Goal: Transaction & Acquisition: Purchase product/service

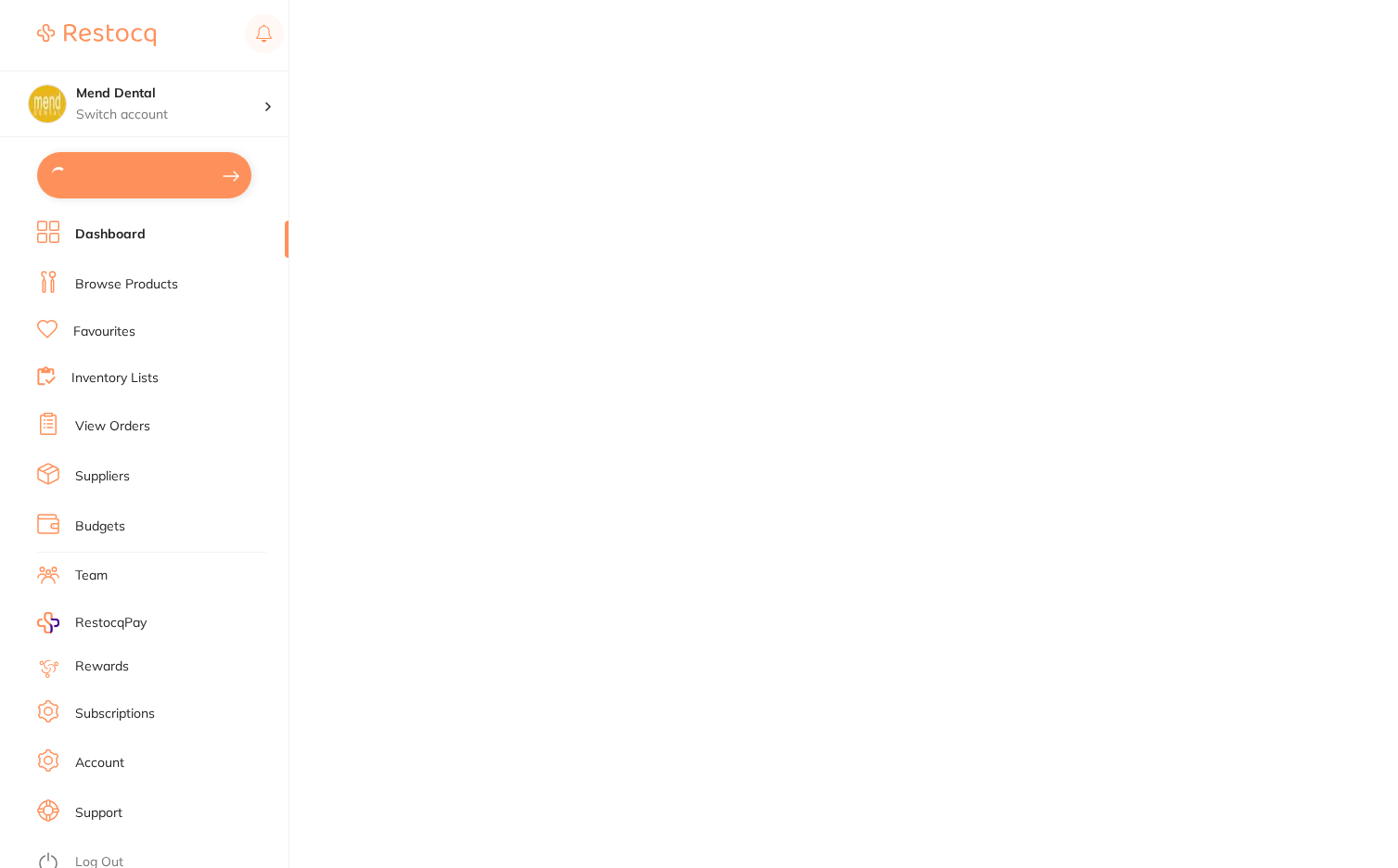
click at [123, 169] on button at bounding box center [144, 176] width 214 height 47
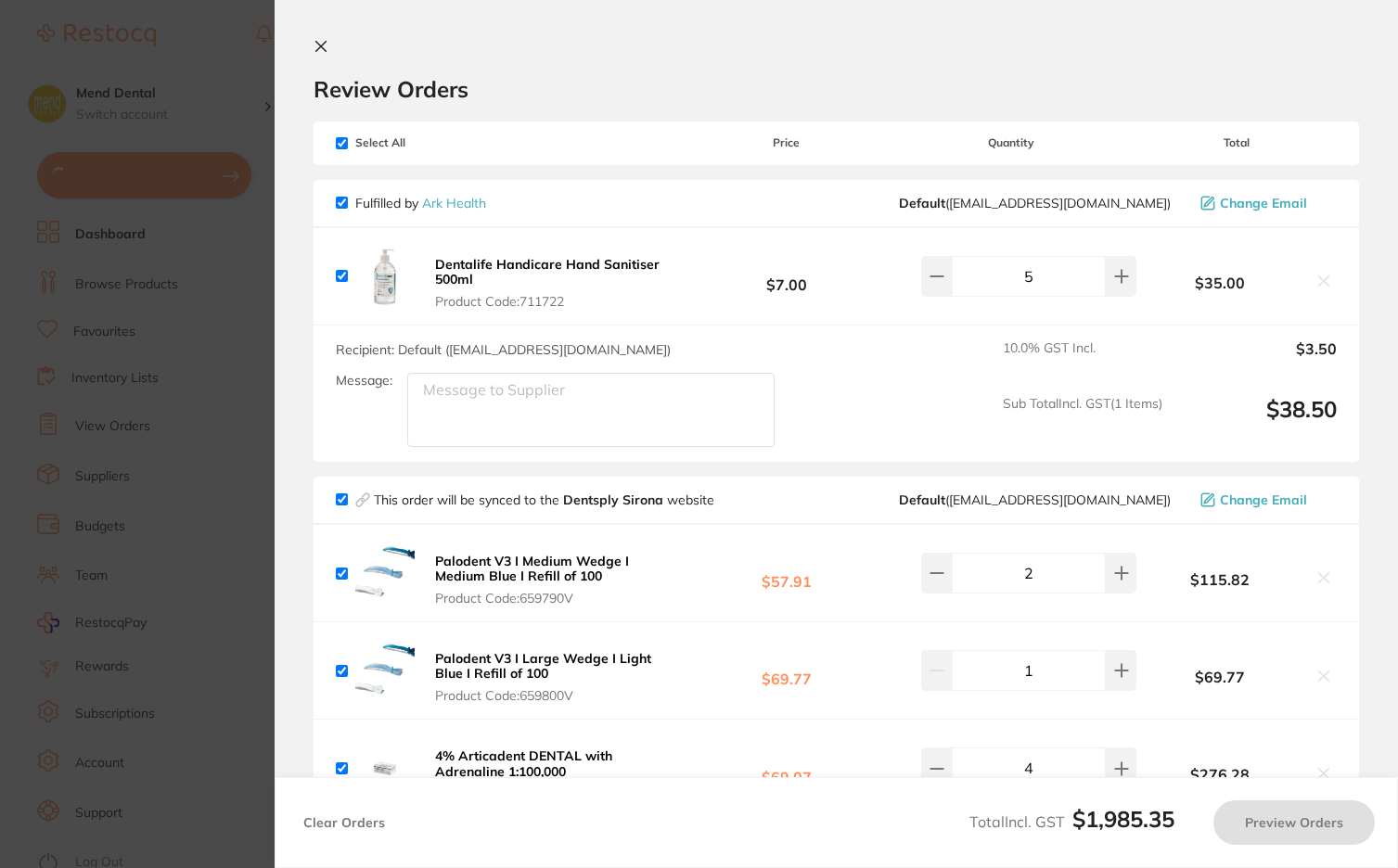
checkbox input "true"
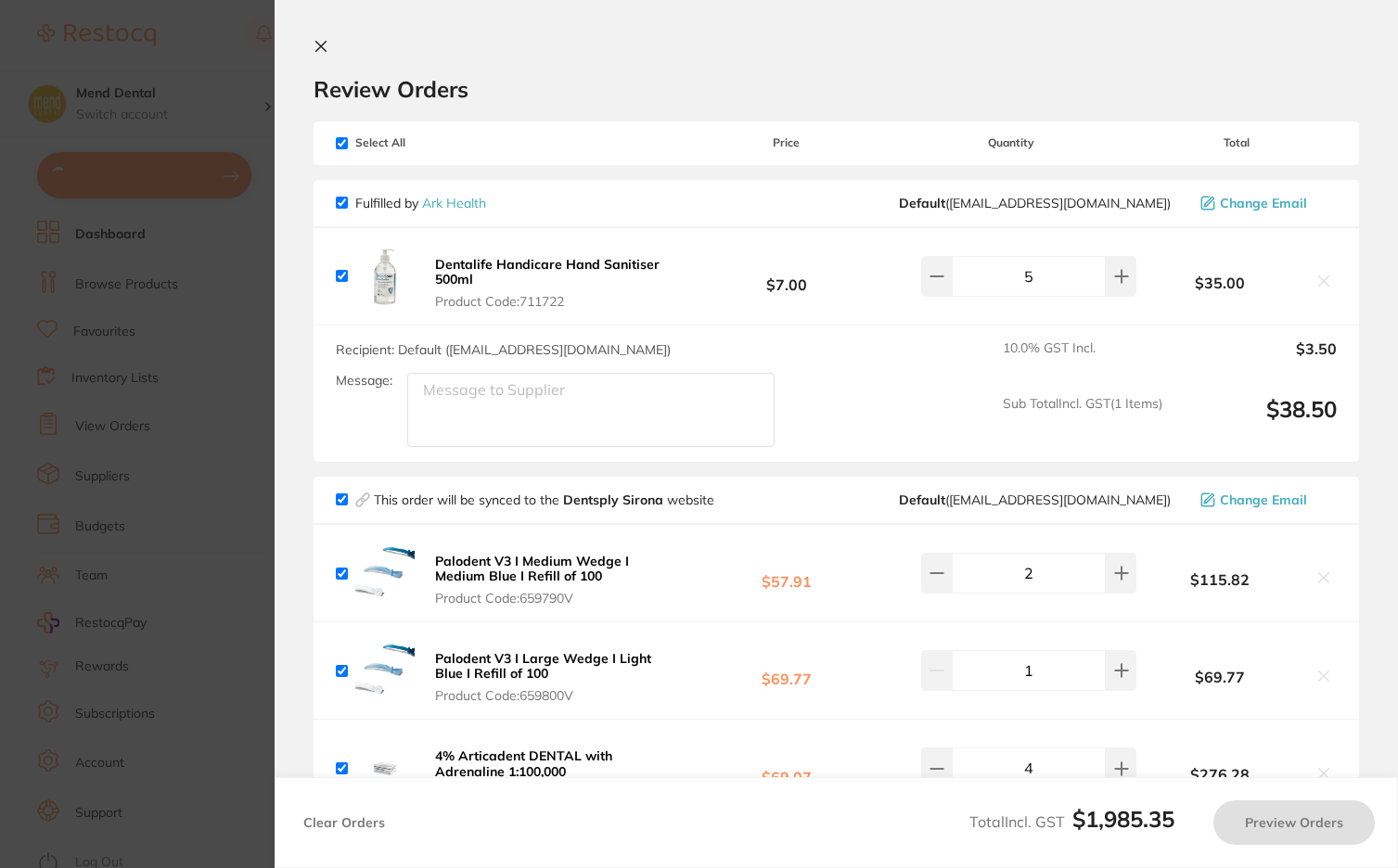
checkbox input "true"
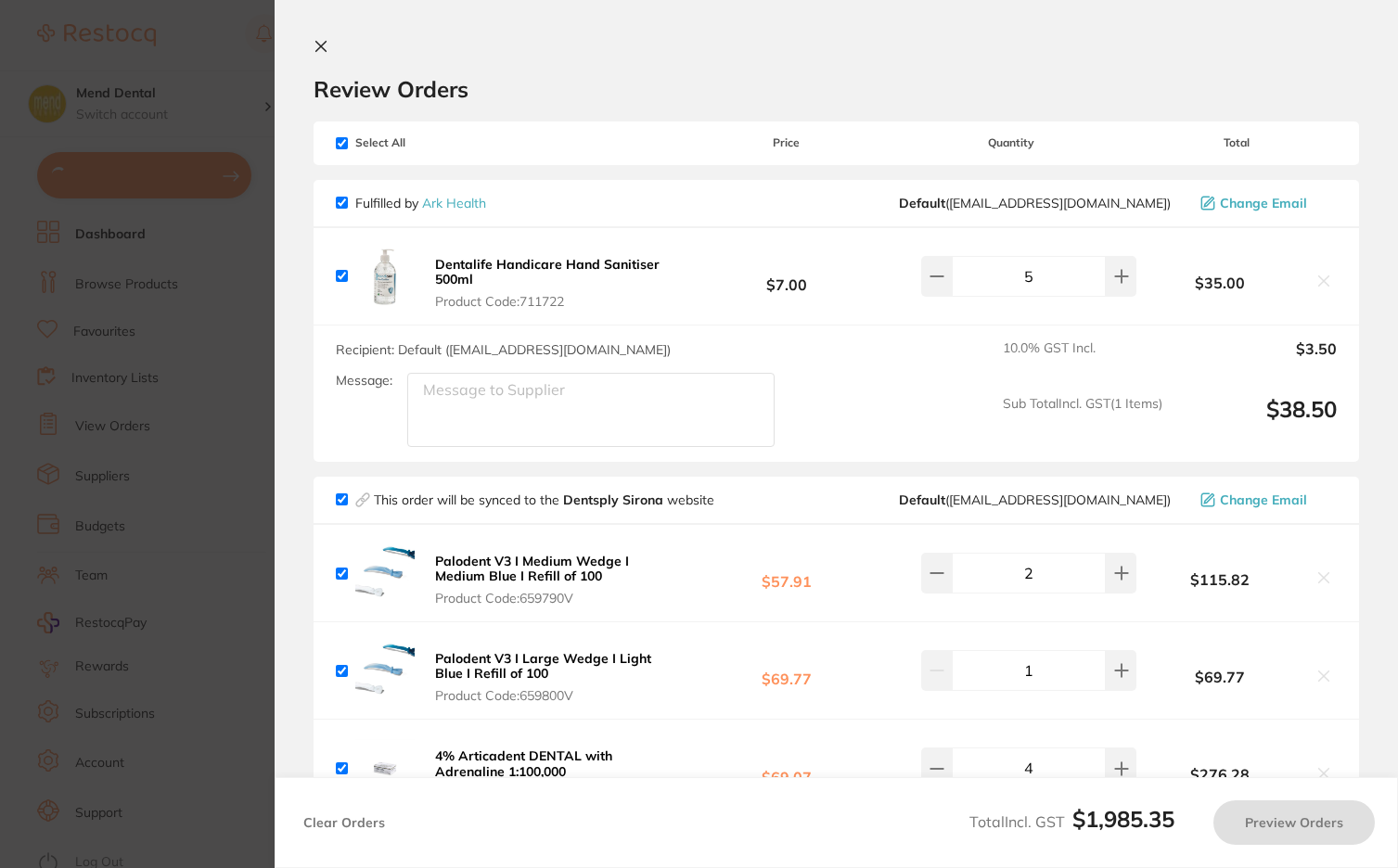
checkbox input "true"
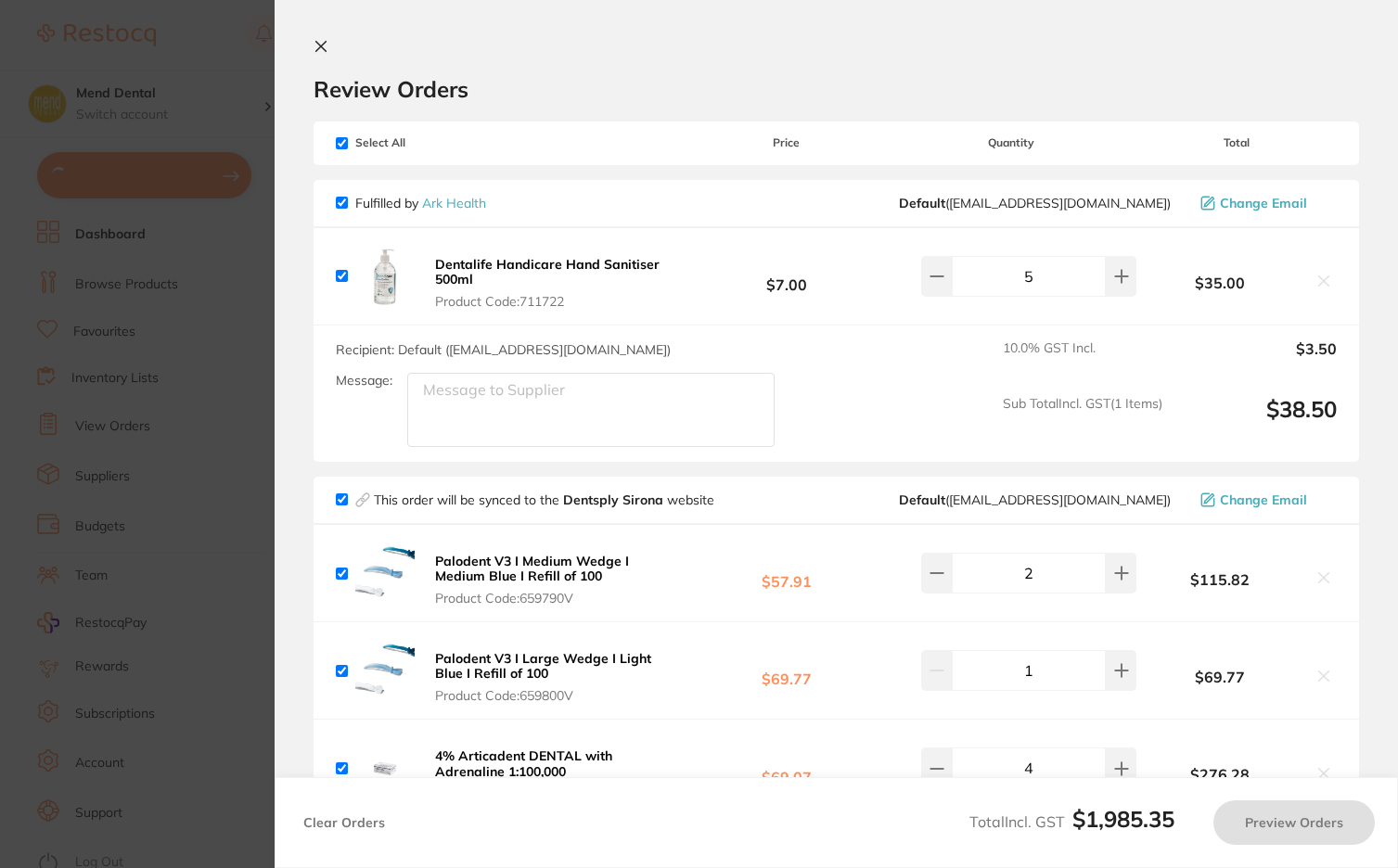
checkbox input "true"
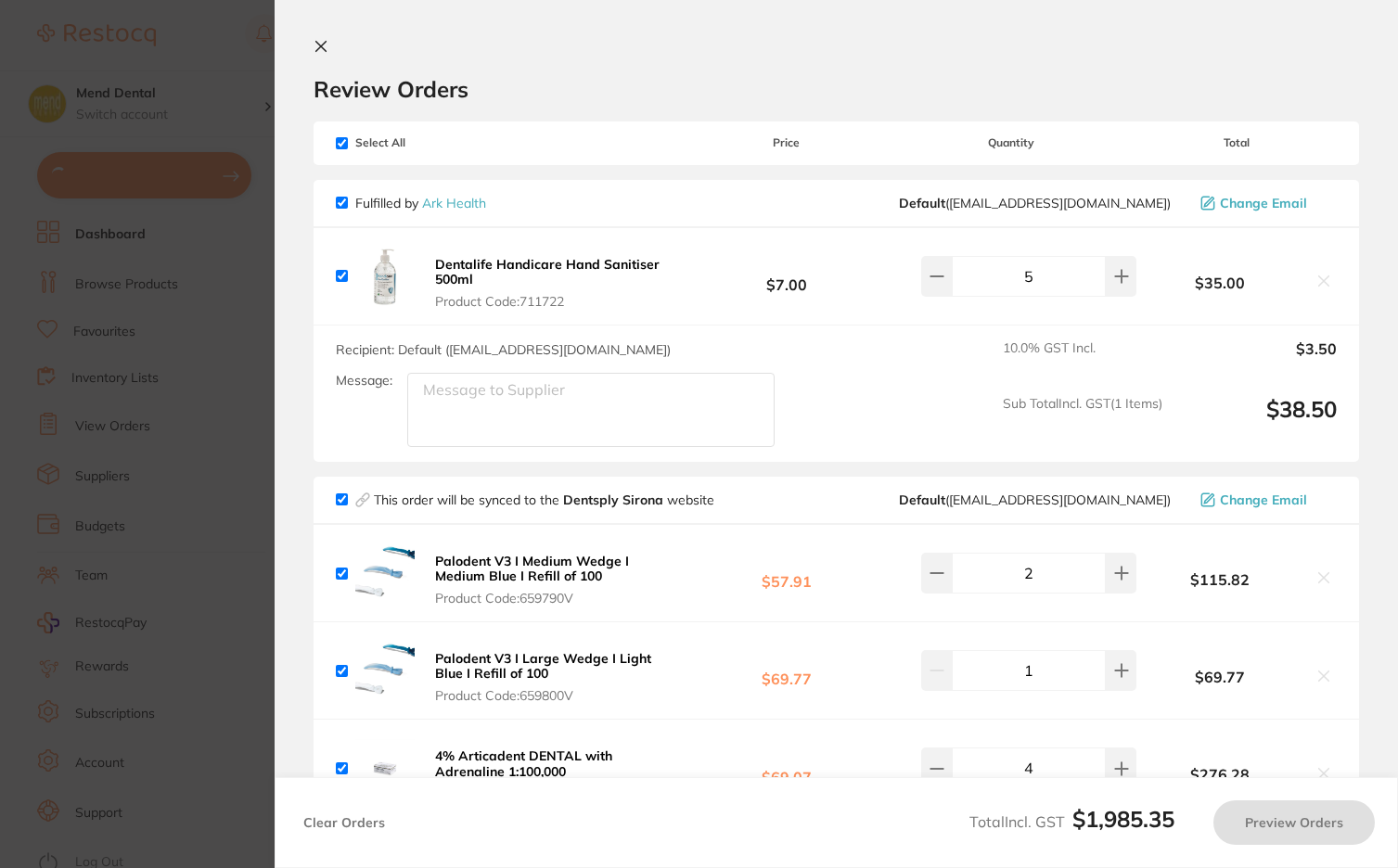
checkbox input "true"
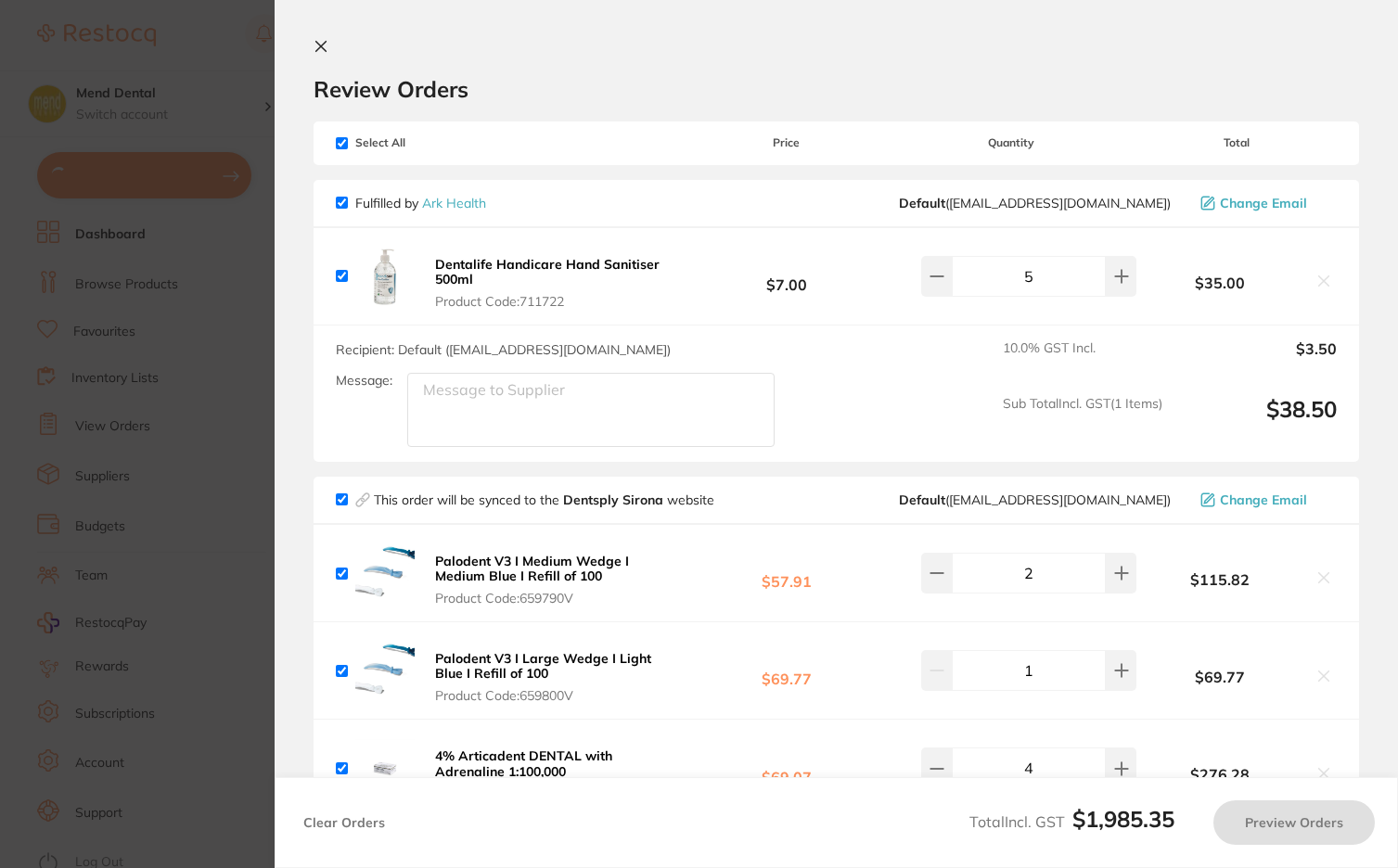
checkbox input "true"
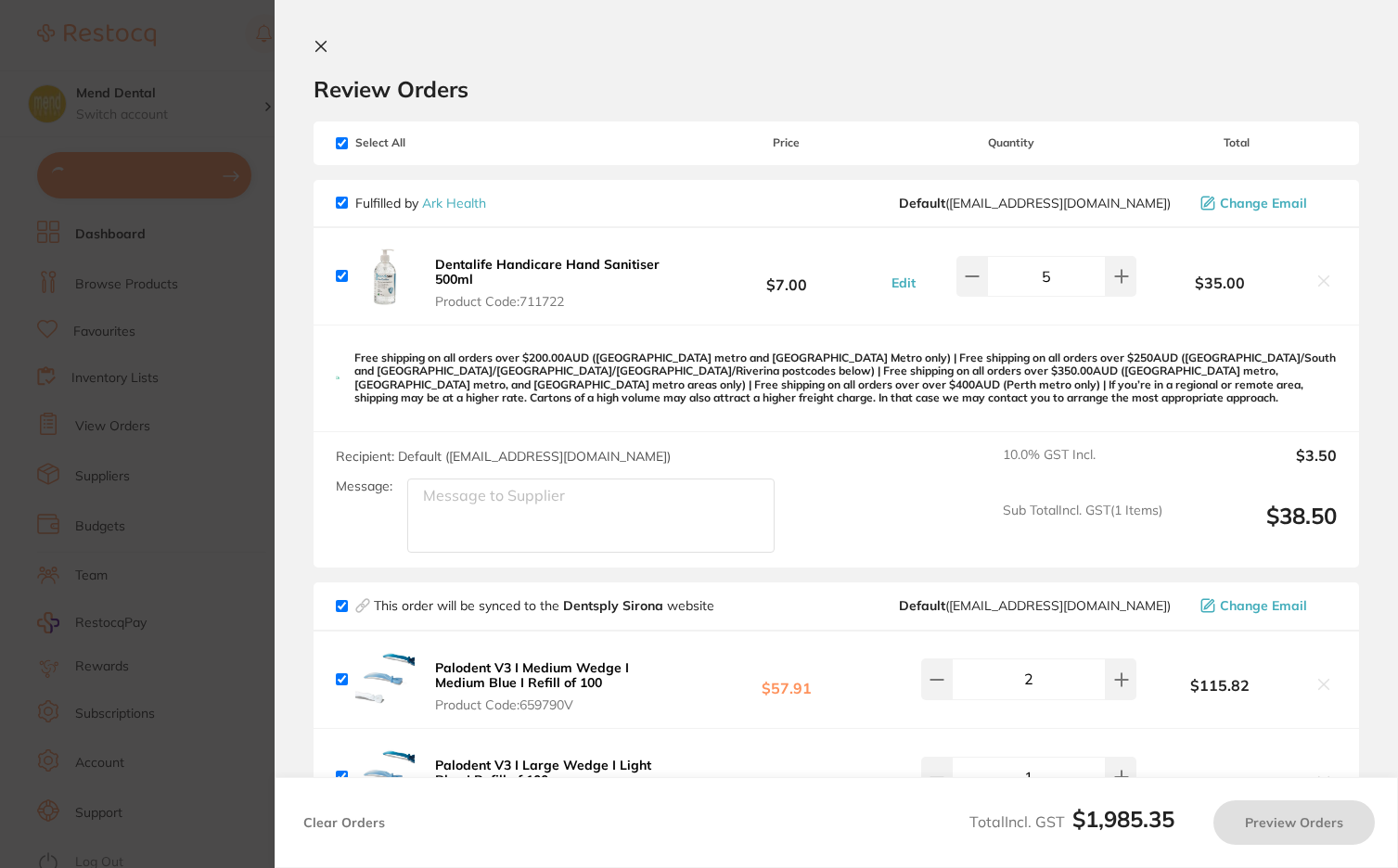
checkbox input "true"
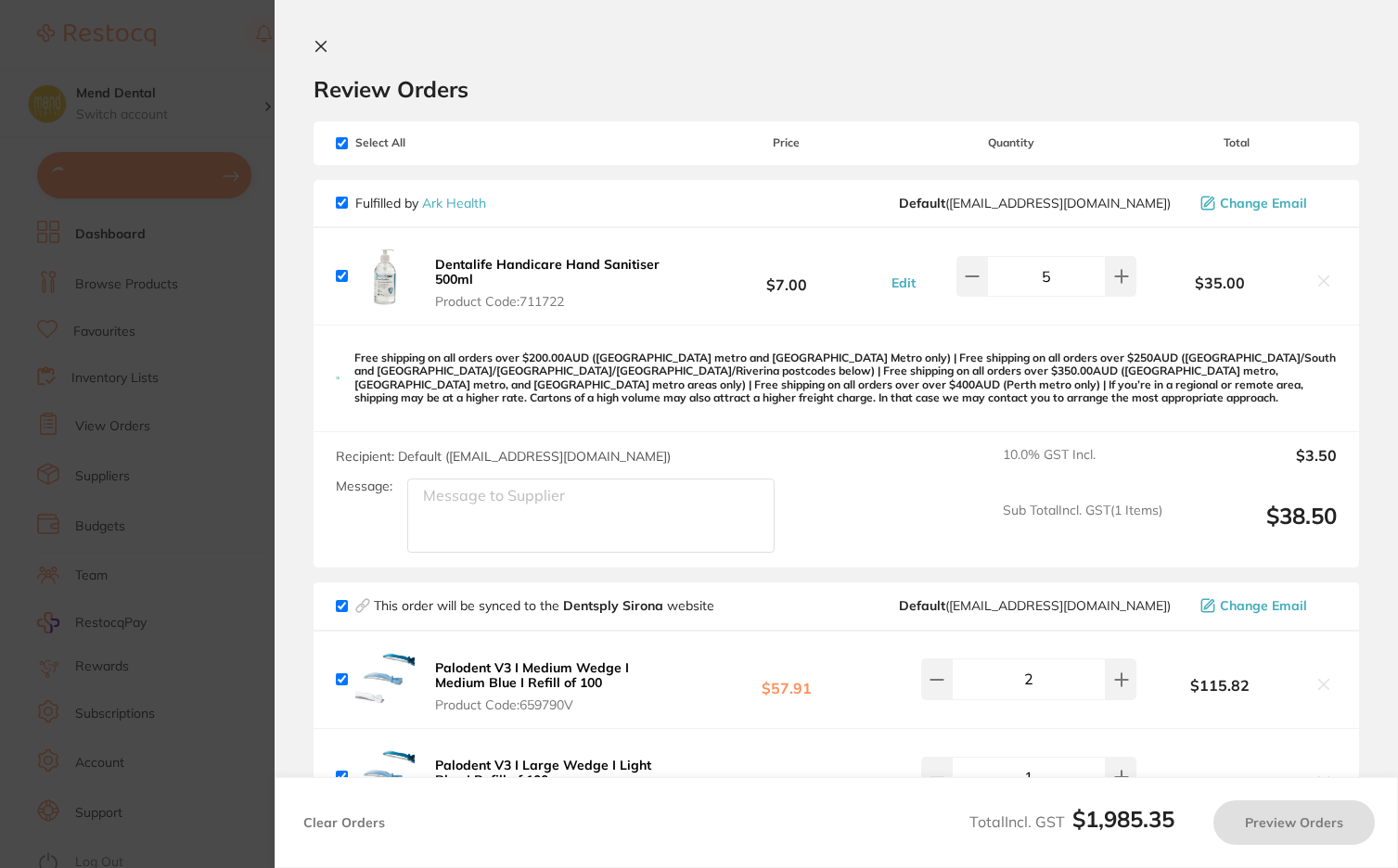
type input "30"
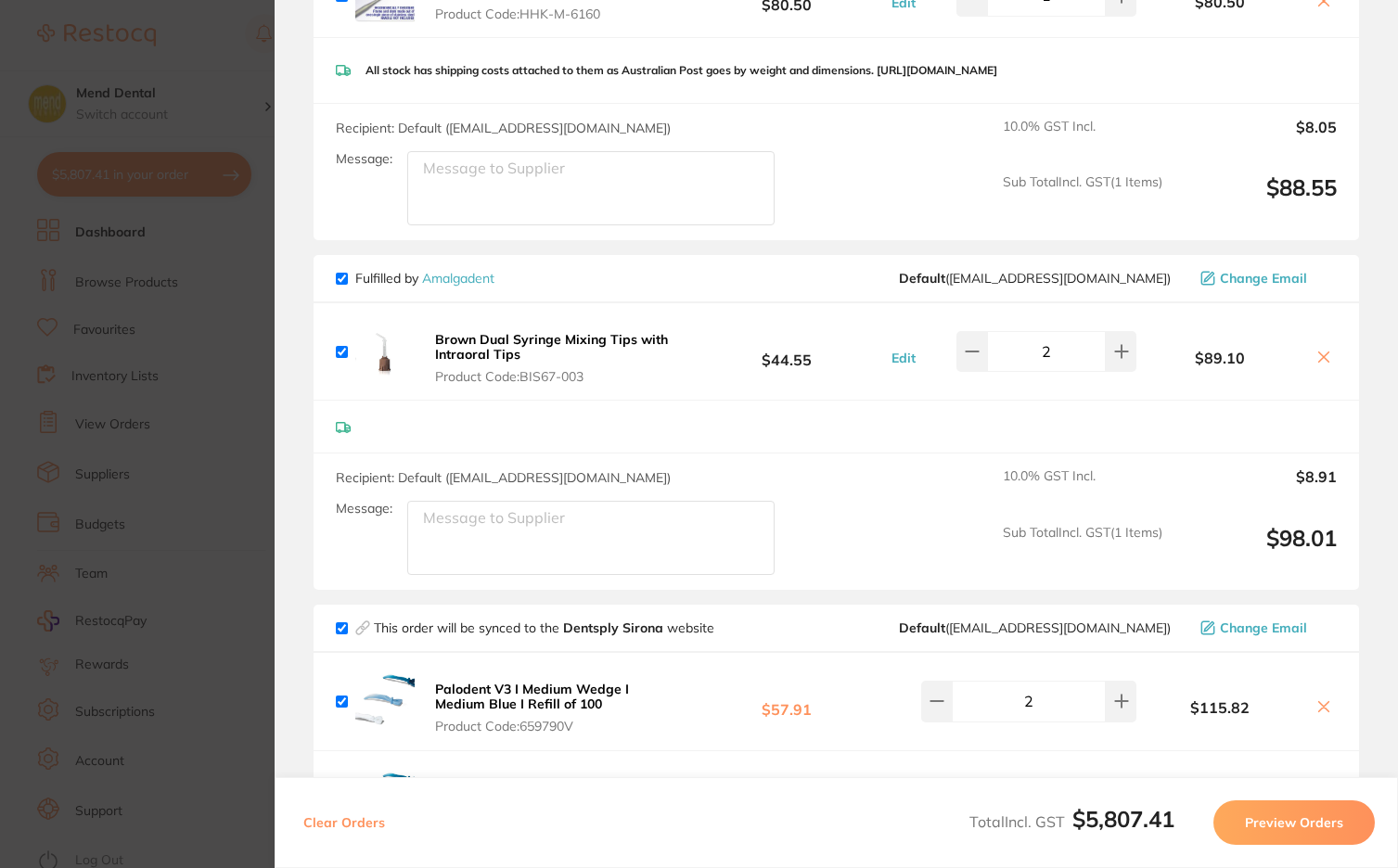
scroll to position [2597, 0]
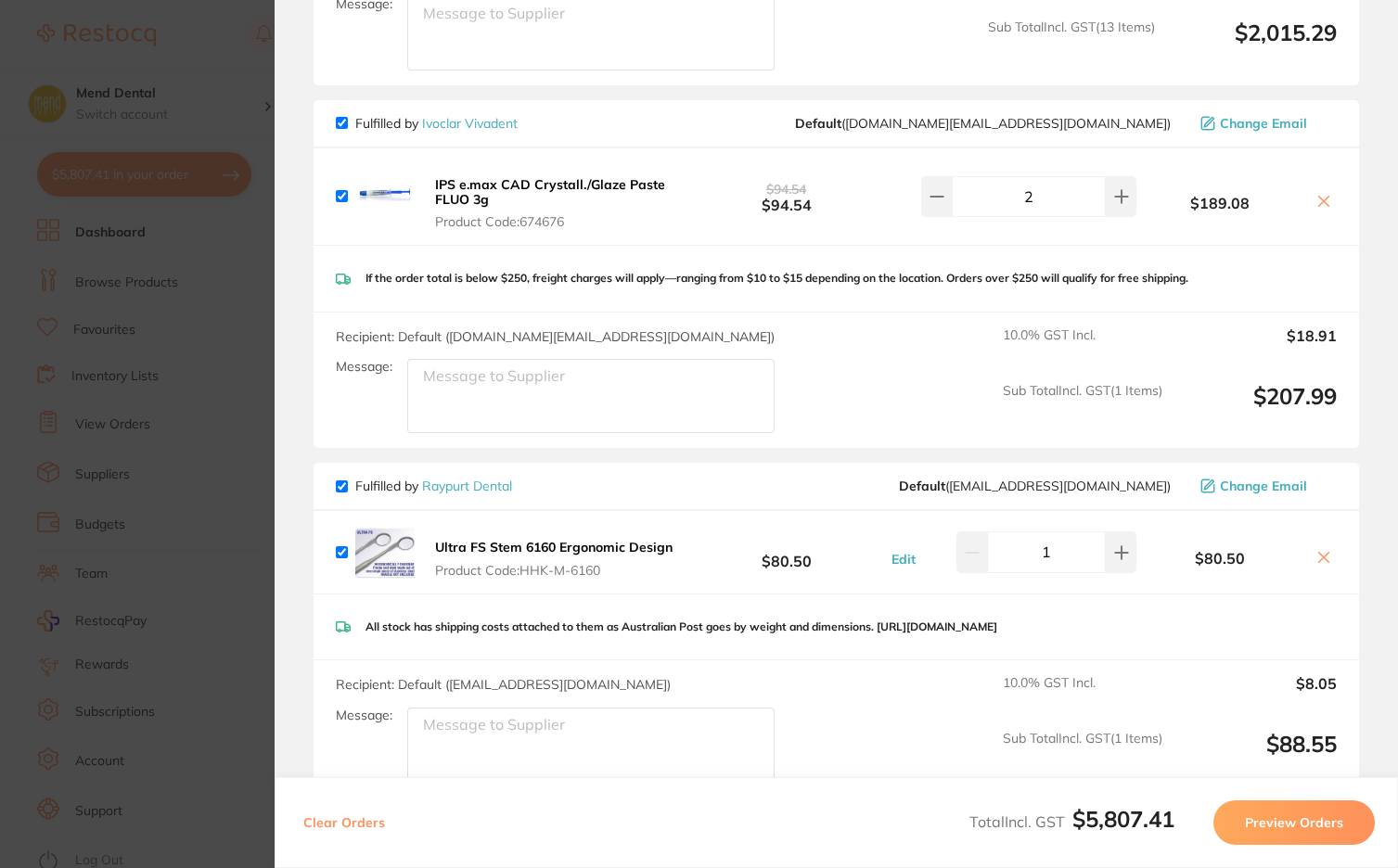
click at [172, 240] on section "Update RRP Set your pre negotiated price for this item. Item Agreed RRP (excl. …" at bounding box center [699, 434] width 1398 height 868
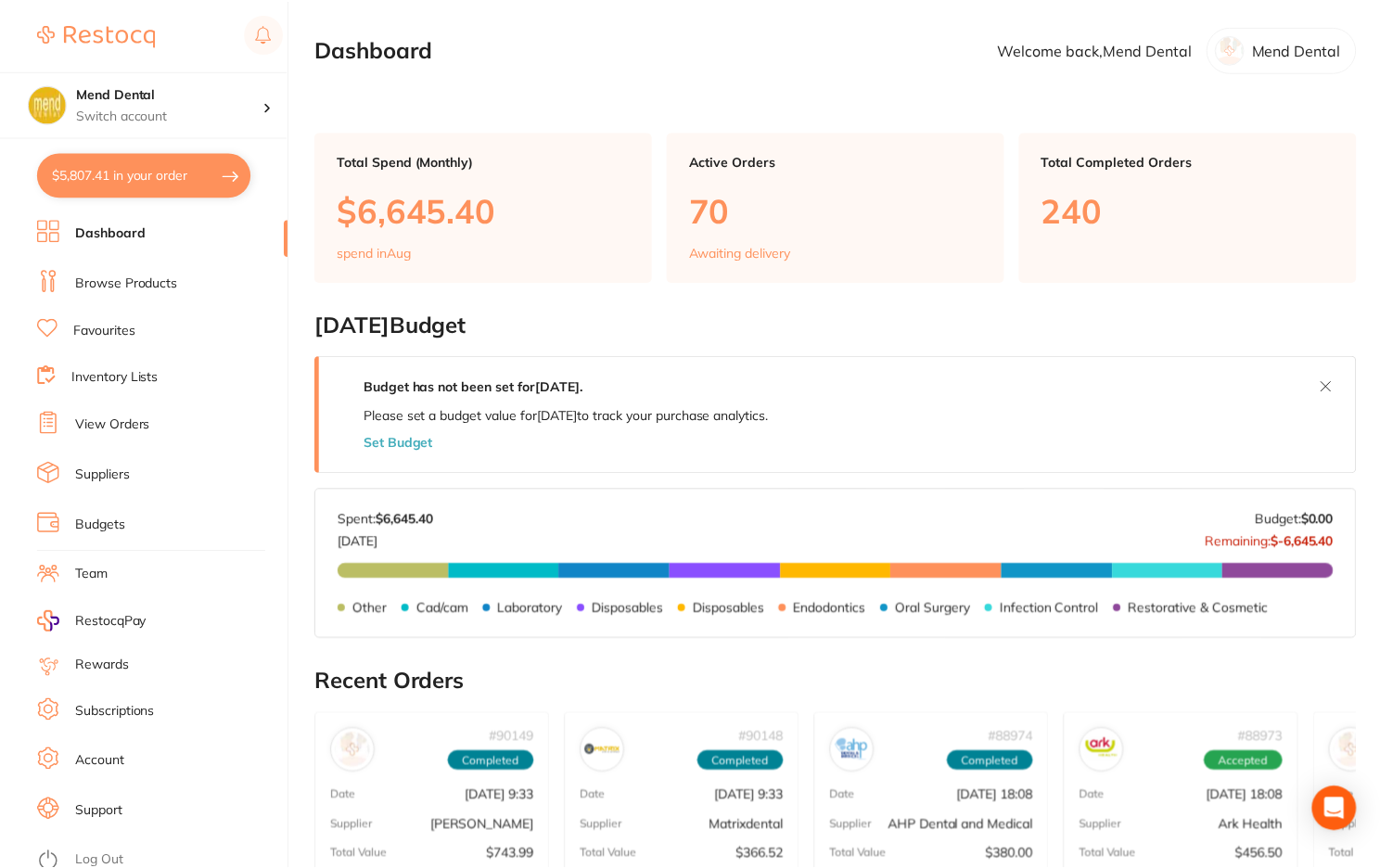
scroll to position [93, 0]
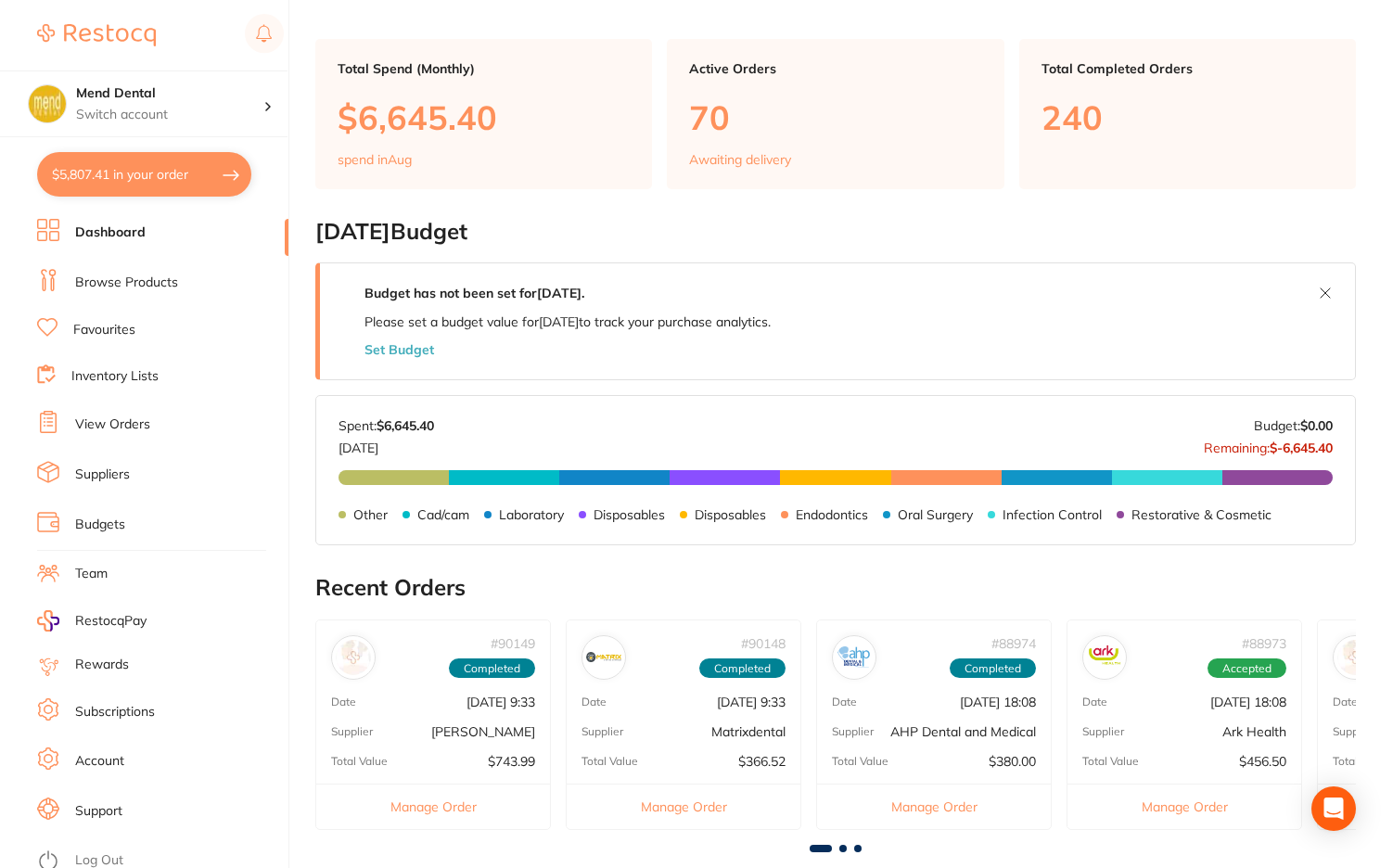
drag, startPoint x: 143, startPoint y: 279, endPoint x: 204, endPoint y: 264, distance: 62.8
click at [143, 279] on link "Browse Products" at bounding box center [126, 282] width 103 height 19
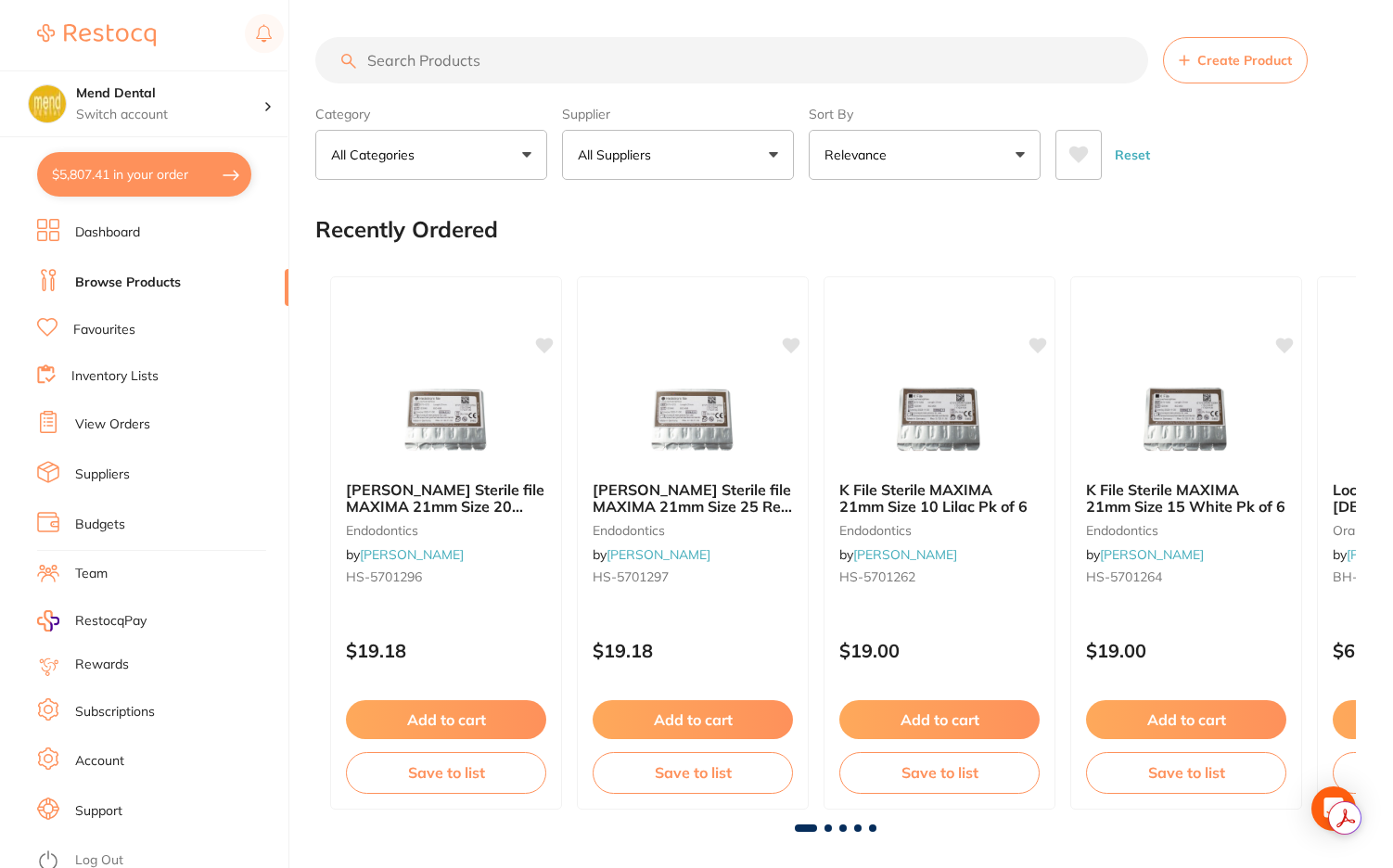
click at [163, 171] on button "$5,807.41 in your order" at bounding box center [144, 175] width 214 height 45
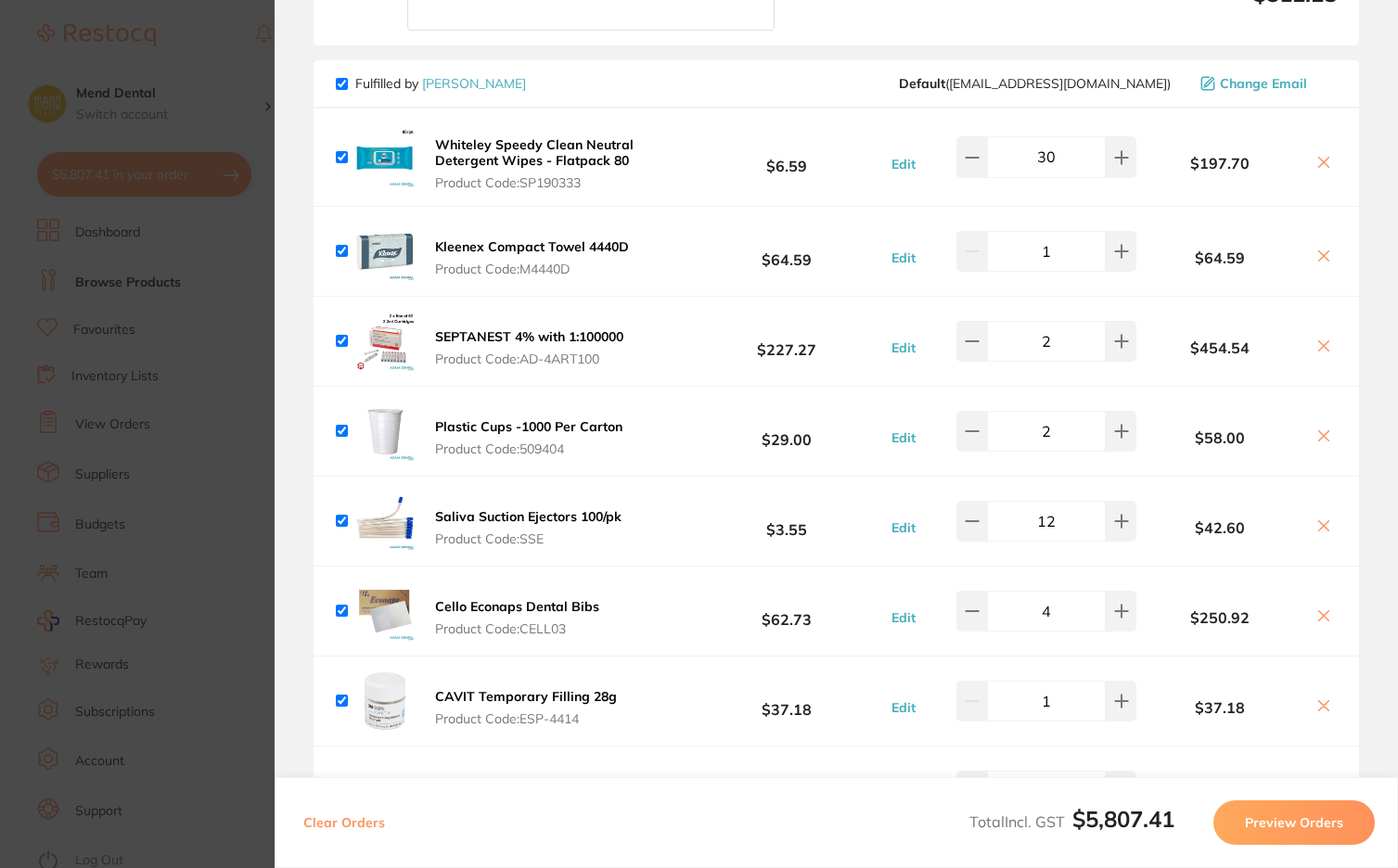
scroll to position [5287, 0]
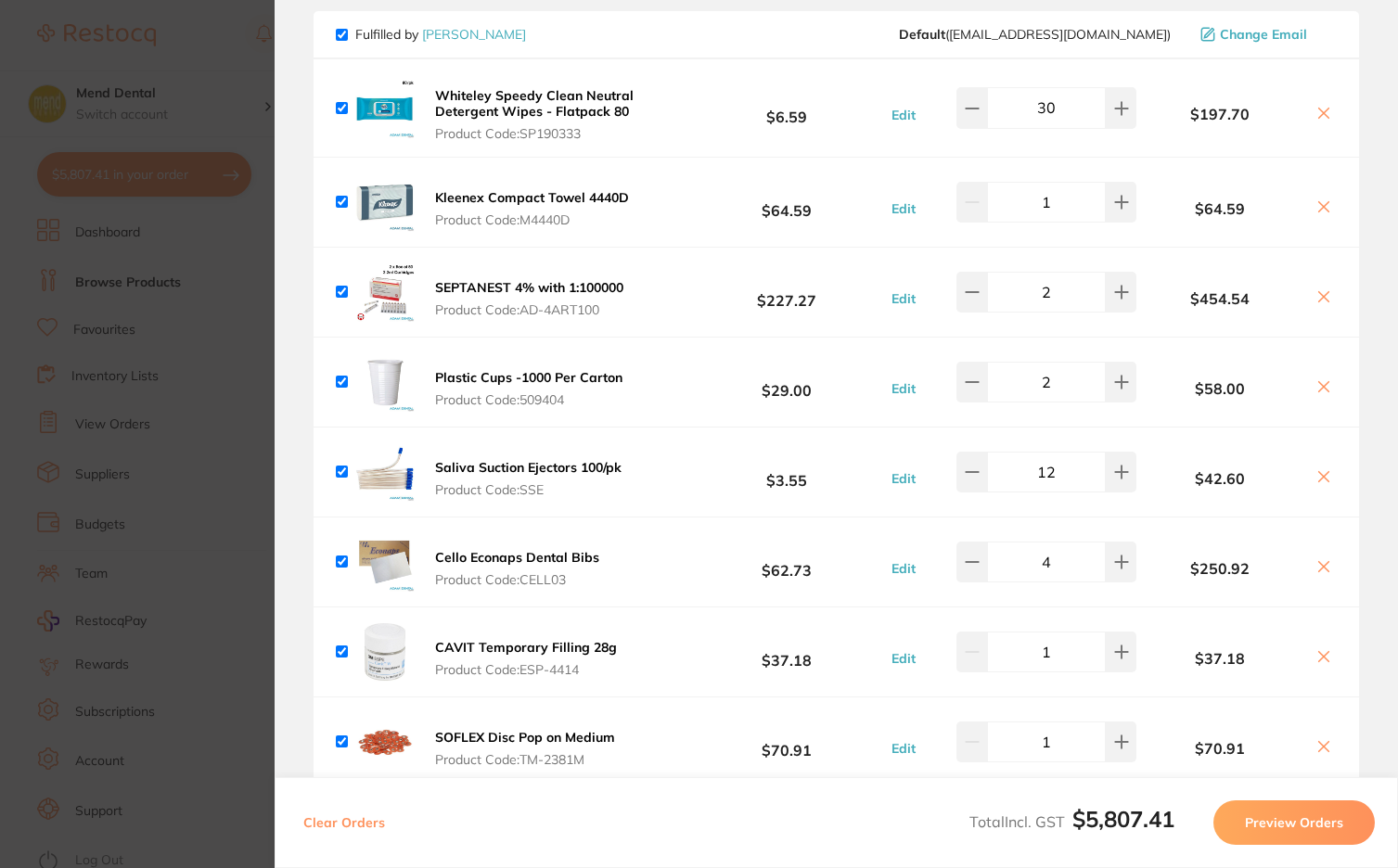
drag, startPoint x: 617, startPoint y: 304, endPoint x: 526, endPoint y: 304, distance: 91.0
click at [526, 304] on span "Product Code: AD-4ART100" at bounding box center [529, 310] width 188 height 15
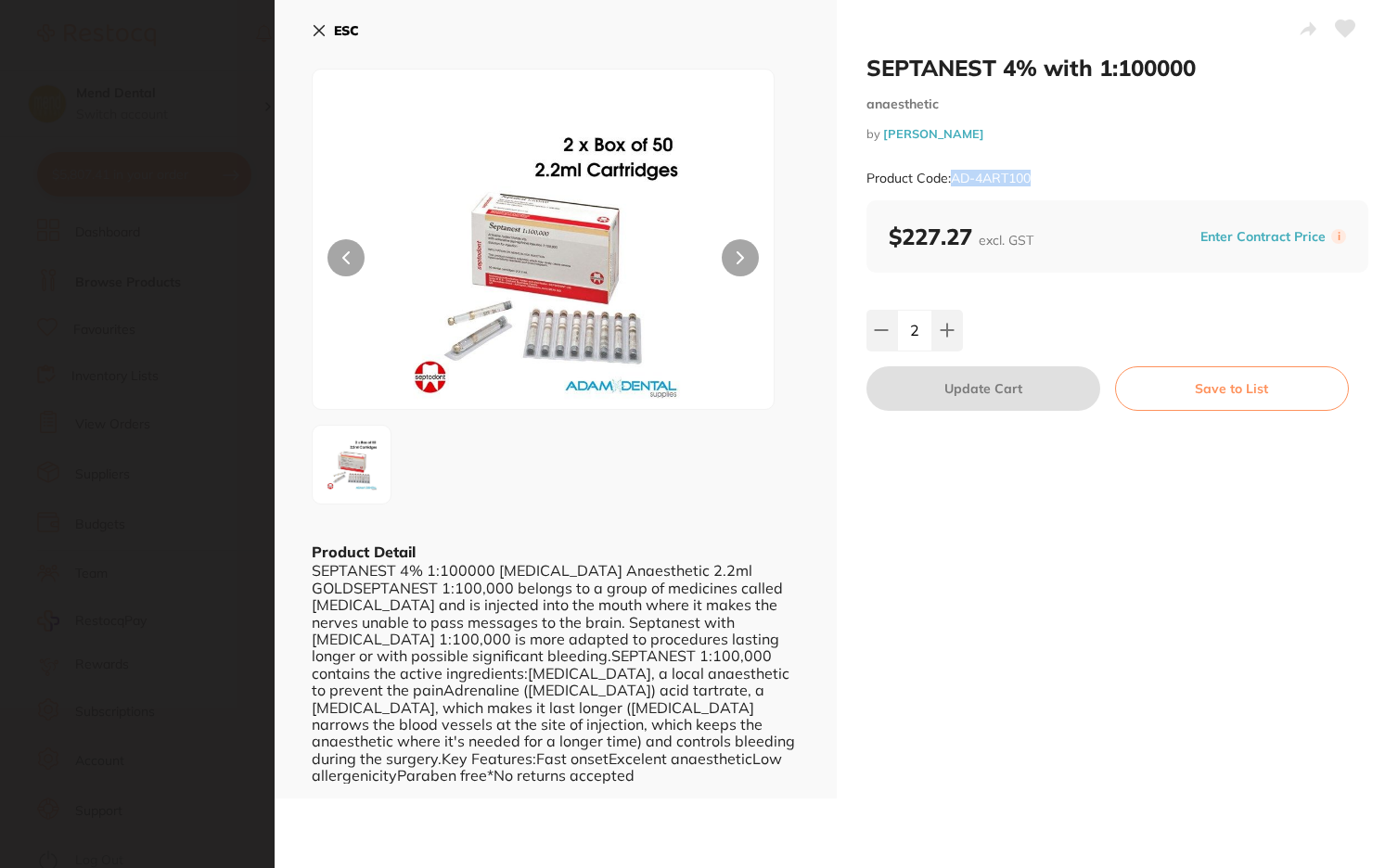
drag, startPoint x: 1044, startPoint y: 184, endPoint x: 951, endPoint y: 177, distance: 93.3
click at [951, 177] on div "Product Code: AD-4ART100" at bounding box center [1117, 179] width 502 height 46
copy small "AD-4ART100"
click at [158, 262] on section "SEPTANEST 4% with 1:100000 anaesthetic by [PERSON_NAME] Product Code: AD-4ART10…" at bounding box center [699, 434] width 1398 height 868
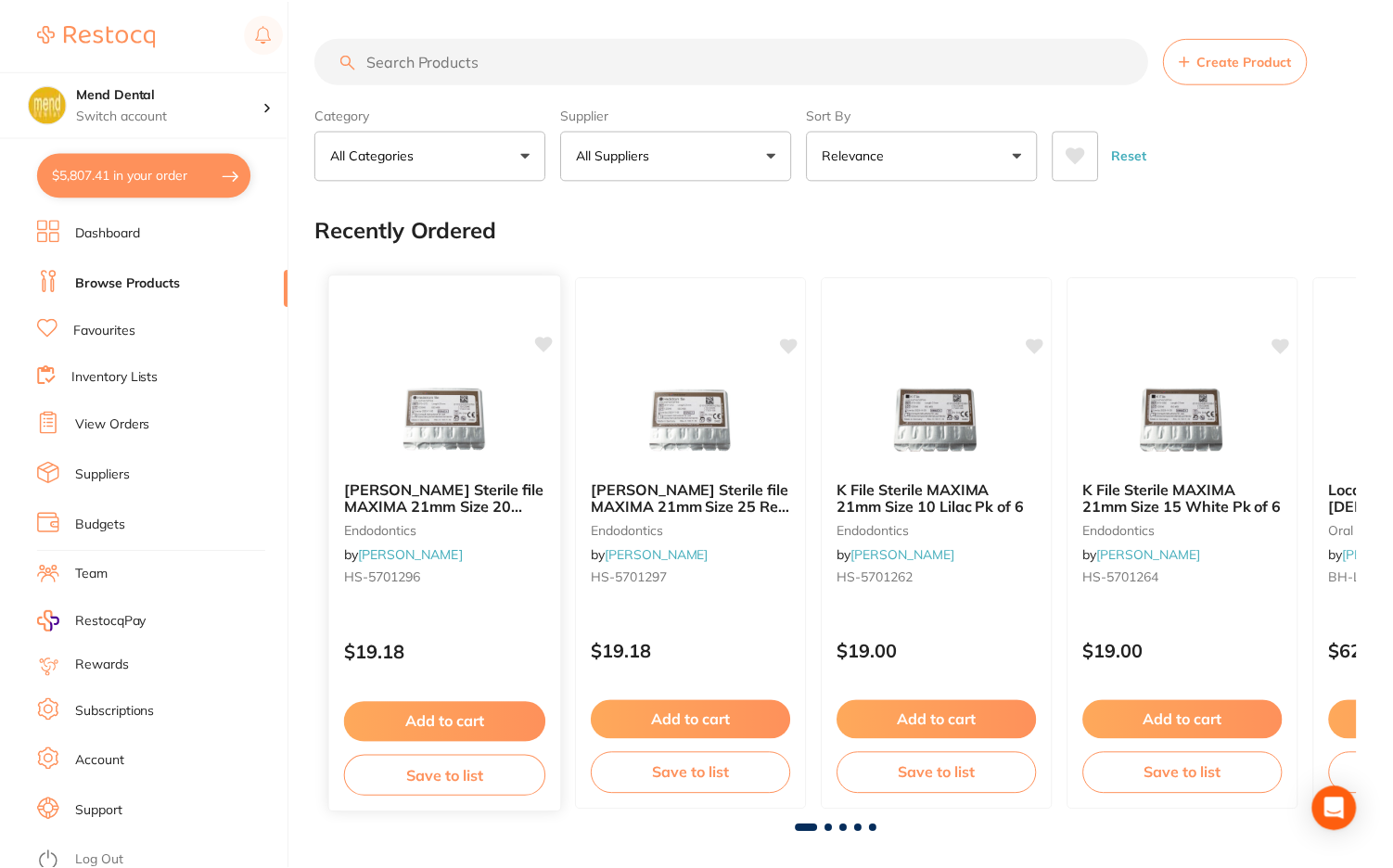
scroll to position [93, 0]
